Goal: Task Accomplishment & Management: Use online tool/utility

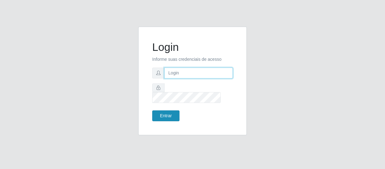
type input "[EMAIL_ADDRESS][DOMAIN_NAME]"
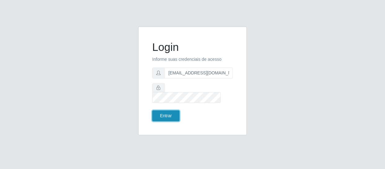
click at [170, 113] on button "Entrar" at bounding box center [165, 115] width 27 height 11
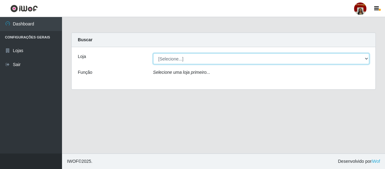
drag, startPoint x: 366, startPoint y: 58, endPoint x: 362, endPoint y: 62, distance: 5.5
click at [366, 58] on select "[Selecione...] Mar Vermelho - Loja 04" at bounding box center [261, 58] width 216 height 11
select select "251"
click at [153, 53] on select "[Selecione...] Mar Vermelho - Loja 04" at bounding box center [261, 58] width 216 height 11
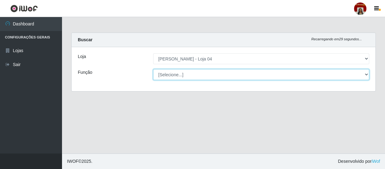
click at [369, 74] on select "[Selecione...] ASG ASG + ASG ++ Auxiliar de Depósito Auxiliar de Depósito + Aux…" at bounding box center [261, 74] width 216 height 11
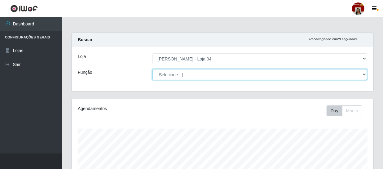
scroll to position [129, 302]
click at [153, 69] on select "[Selecione...] ASG ASG + ASG ++ Auxiliar de Depósito Auxiliar de Depósito + Aux…" at bounding box center [260, 74] width 215 height 11
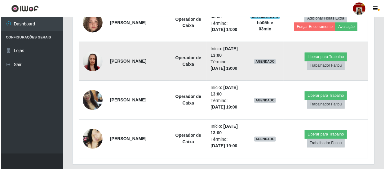
scroll to position [491, 0]
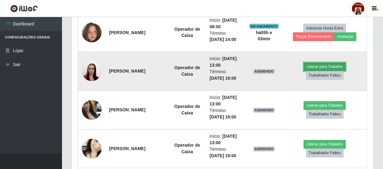
click at [317, 64] on button "Liberar para Trabalho" at bounding box center [325, 67] width 42 height 9
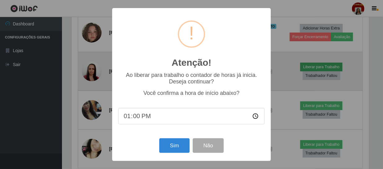
scroll to position [129, 299]
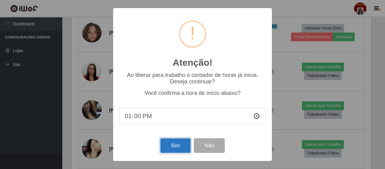
click at [167, 140] on button "Sim" at bounding box center [175, 145] width 30 height 15
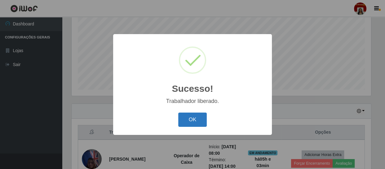
click at [192, 120] on button "OK" at bounding box center [192, 120] width 29 height 15
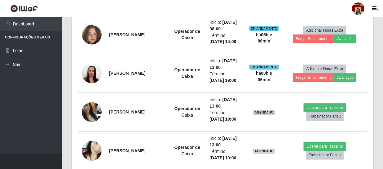
scroll to position [519, 0]
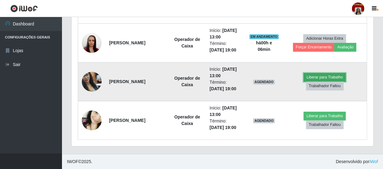
click at [322, 73] on button "Liberar para Trabalho" at bounding box center [325, 77] width 42 height 9
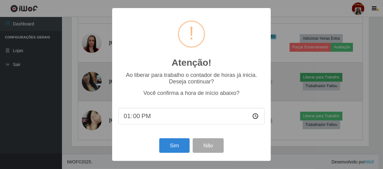
scroll to position [129, 299]
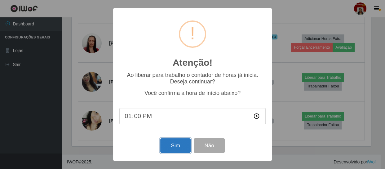
click at [172, 141] on button "Sim" at bounding box center [175, 145] width 30 height 15
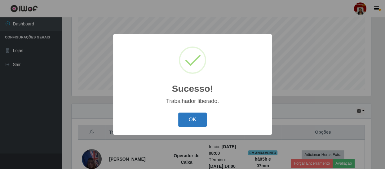
click at [195, 118] on button "OK" at bounding box center [192, 120] width 29 height 15
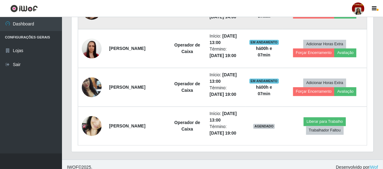
scroll to position [519, 0]
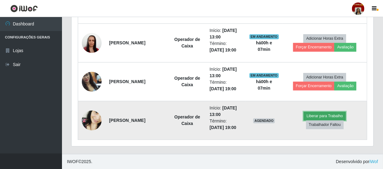
click at [310, 115] on button "Liberar para Trabalho" at bounding box center [325, 116] width 42 height 9
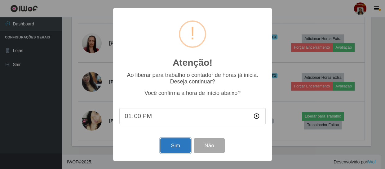
click at [179, 147] on button "Sim" at bounding box center [175, 145] width 30 height 15
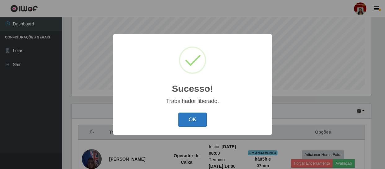
click at [194, 120] on button "OK" at bounding box center [192, 120] width 29 height 15
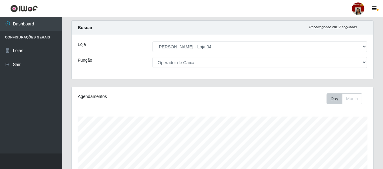
scroll to position [0, 0]
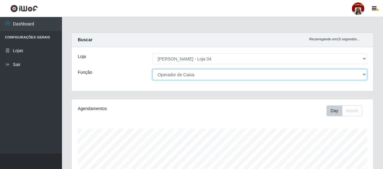
click at [363, 72] on select "[Selecione...] ASG ASG + ASG ++ Auxiliar de Depósito Auxiliar de Depósito + Aux…" at bounding box center [260, 74] width 215 height 11
select select "24"
click at [153, 69] on select "[Selecione...] ASG ASG + ASG ++ Auxiliar de Depósito Auxiliar de Depósito + Aux…" at bounding box center [260, 74] width 215 height 11
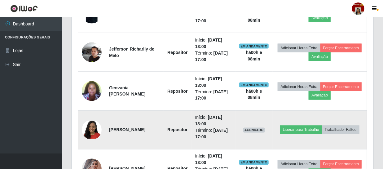
scroll to position [470, 0]
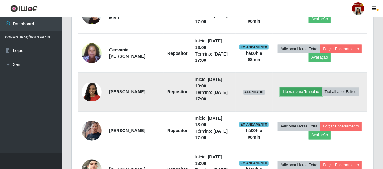
click at [312, 90] on button "Liberar para Trabalho" at bounding box center [301, 92] width 42 height 9
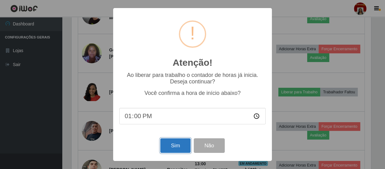
click at [164, 142] on button "Sim" at bounding box center [175, 145] width 30 height 15
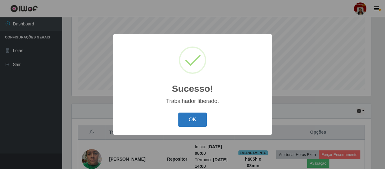
click at [189, 122] on button "OK" at bounding box center [192, 120] width 29 height 15
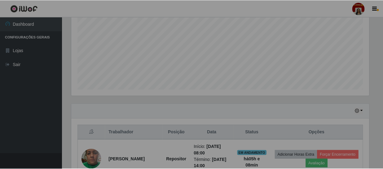
scroll to position [129, 302]
